Goal: Task Accomplishment & Management: Manage account settings

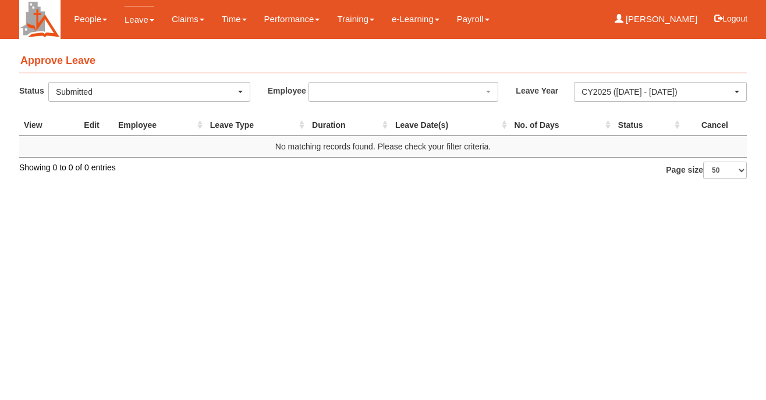
select select "50"
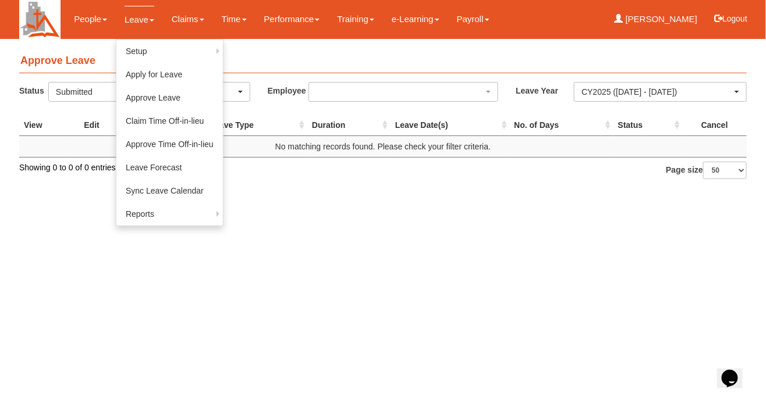
click at [138, 27] on link "Leave" at bounding box center [140, 19] width 30 height 27
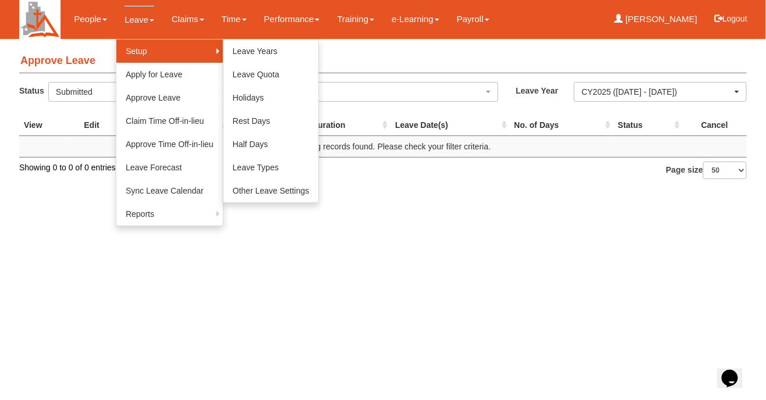
click at [172, 51] on link "Setup" at bounding box center [169, 51] width 106 height 23
click at [291, 193] on link "Other Leave Settings" at bounding box center [270, 190] width 95 height 23
